Goal: Transaction & Acquisition: Purchase product/service

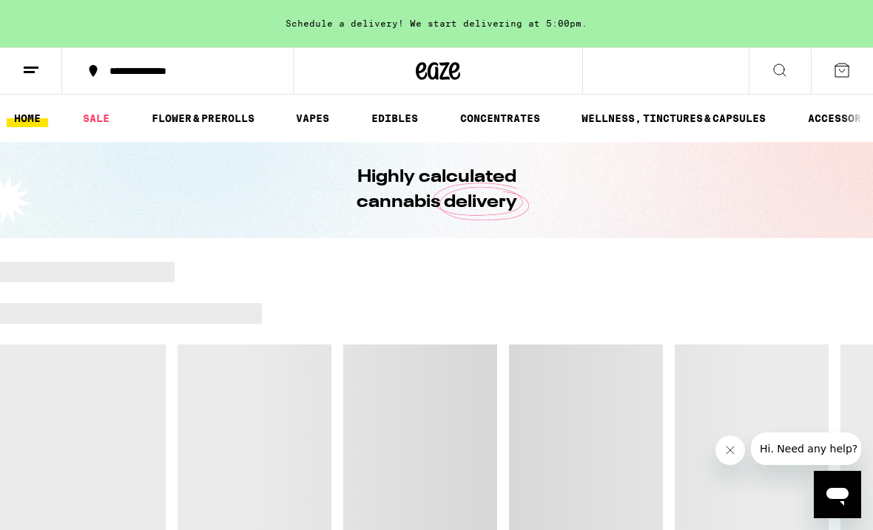
click at [94, 114] on link "SALE" at bounding box center [95, 119] width 41 height 18
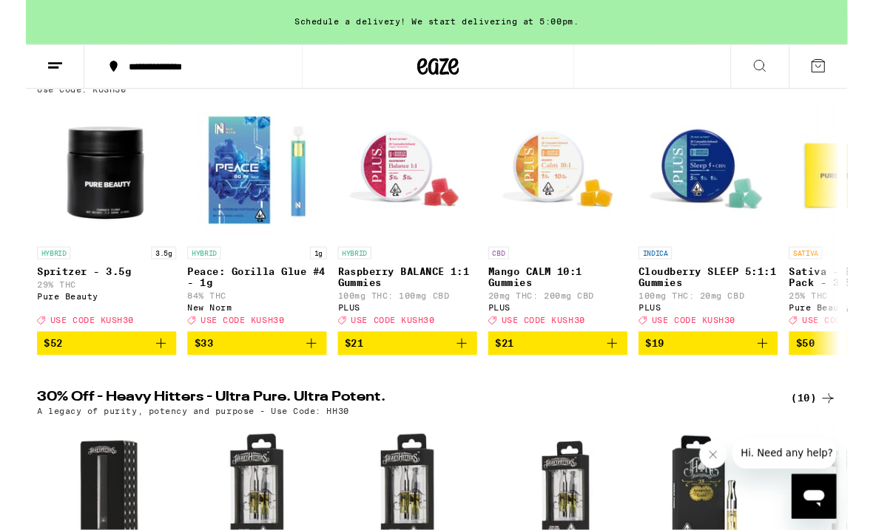
scroll to position [181, 0]
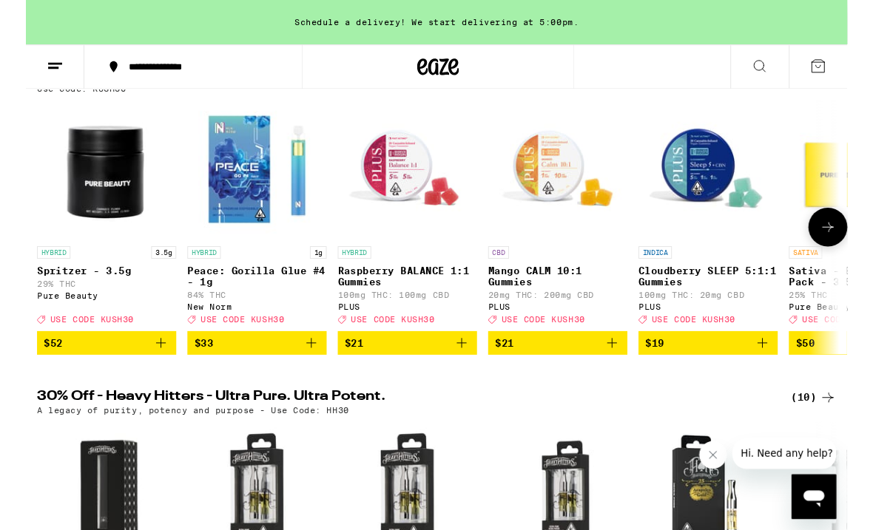
click at [234, 273] on div "HYBRID 1g" at bounding box center [246, 268] width 148 height 13
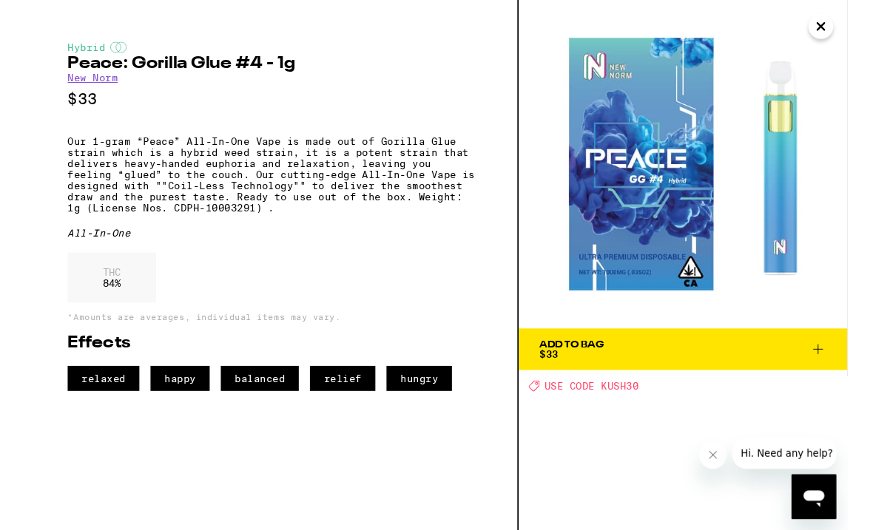
click at [841, 29] on icon "Close" at bounding box center [845, 28] width 18 height 22
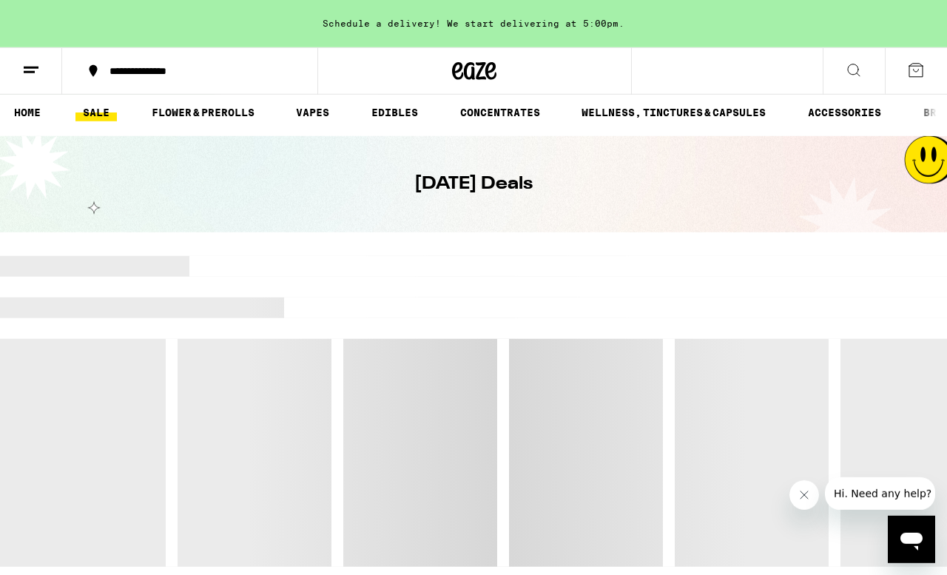
click at [216, 104] on link "FLOWER & PREROLLS" at bounding box center [203, 113] width 118 height 18
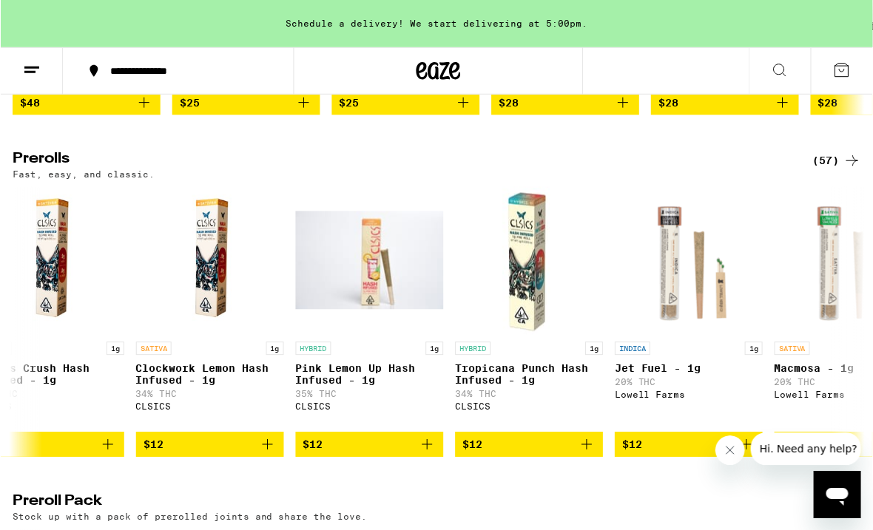
scroll to position [788, 0]
